Goal: Share content: Share content

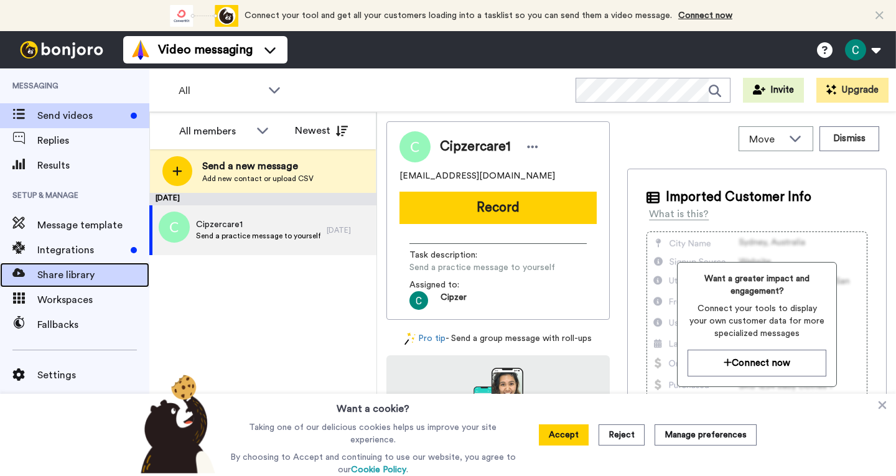
click at [57, 270] on span "Share library" at bounding box center [93, 275] width 112 height 15
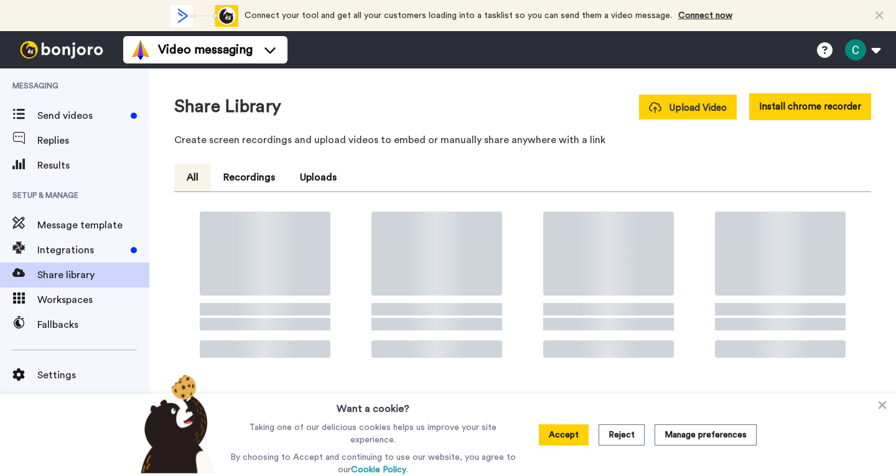
click at [657, 100] on button "Upload Video" at bounding box center [688, 107] width 98 height 25
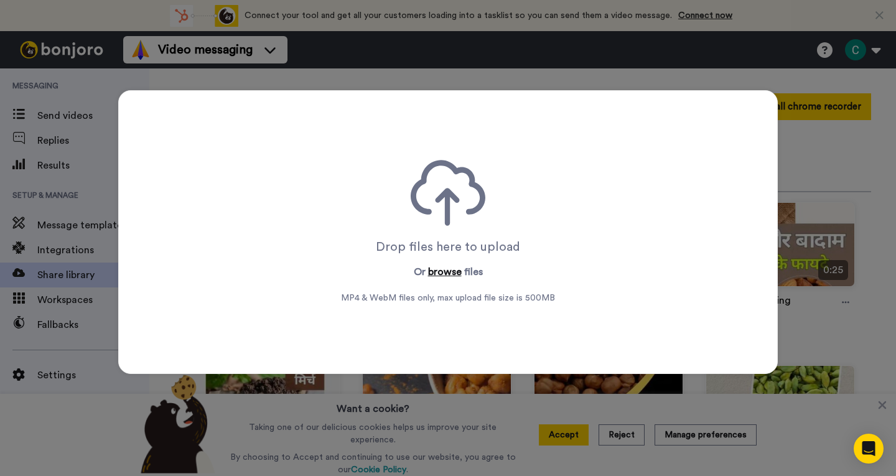
click at [435, 276] on button "browse" at bounding box center [445, 272] width 34 height 15
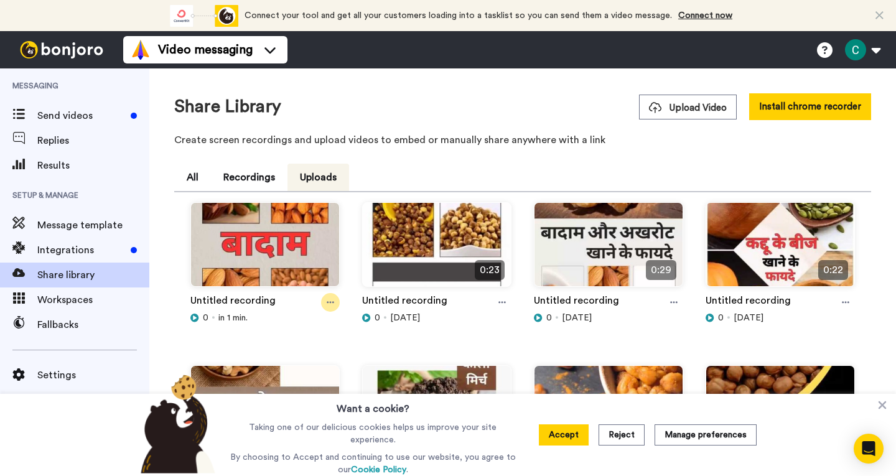
click at [332, 304] on icon at bounding box center [330, 302] width 7 height 9
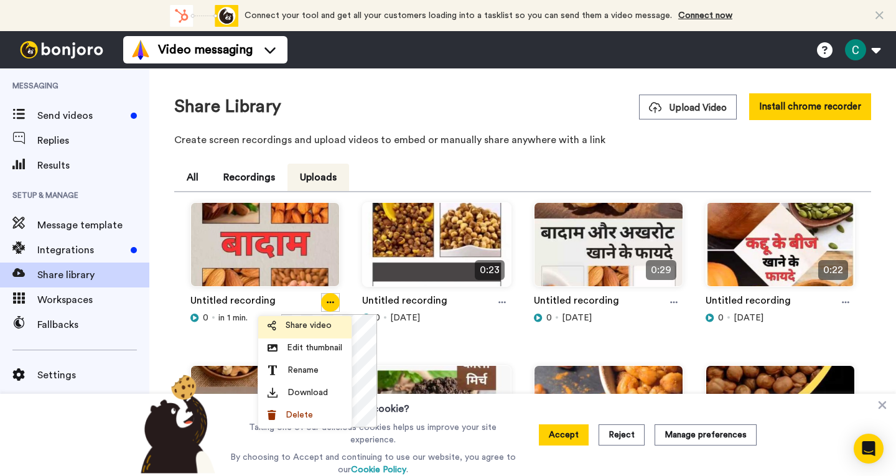
click at [314, 326] on span "Share video" at bounding box center [309, 325] width 46 height 12
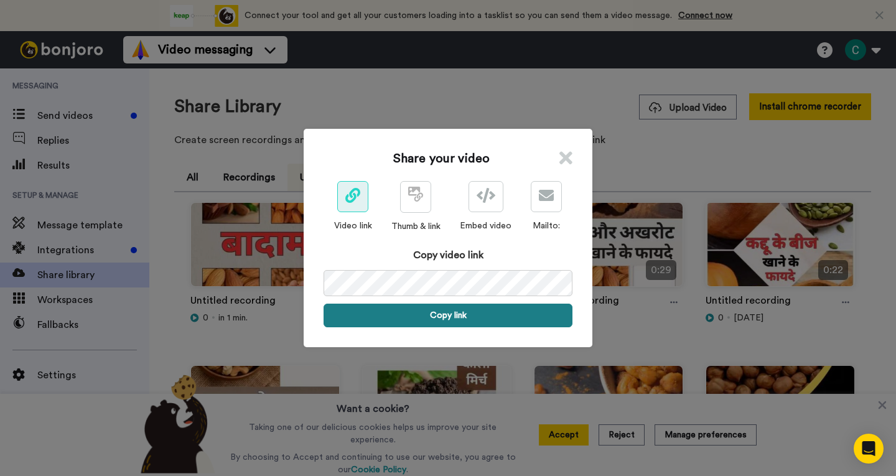
click at [444, 324] on button "Copy link" at bounding box center [448, 316] width 249 height 24
